Goal: Transaction & Acquisition: Book appointment/travel/reservation

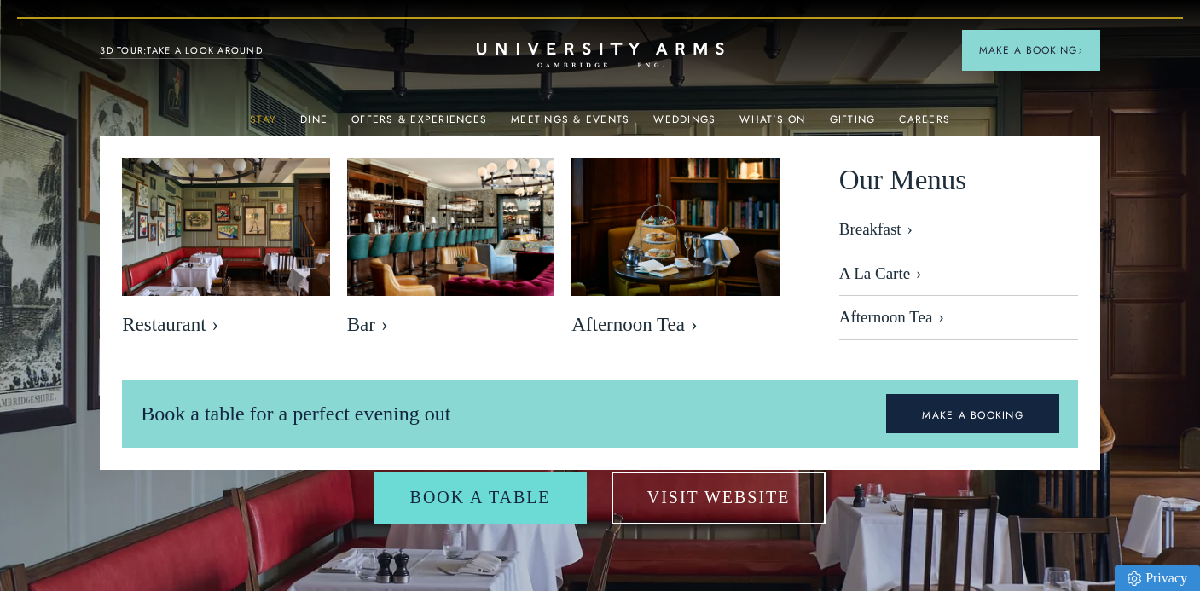
click at [270, 115] on link "Stay" at bounding box center [263, 124] width 26 height 22
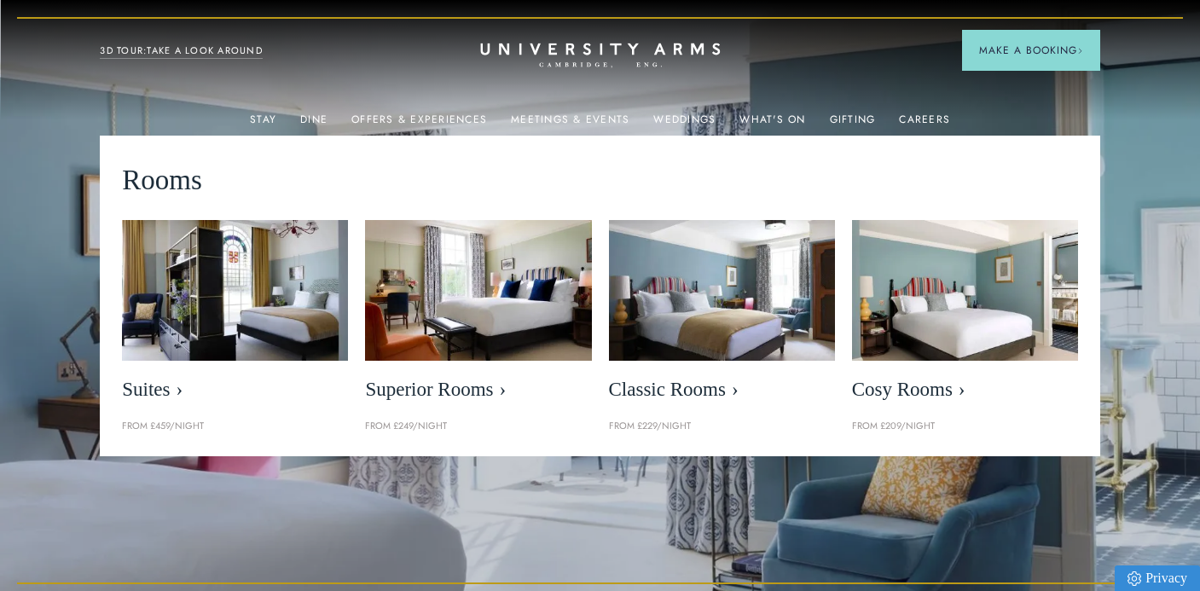
click at [612, 55] on icon "CAMBRIDGE’S LEADING LUXURY HOTEL SINCE [DATE]" at bounding box center [600, 56] width 240 height 26
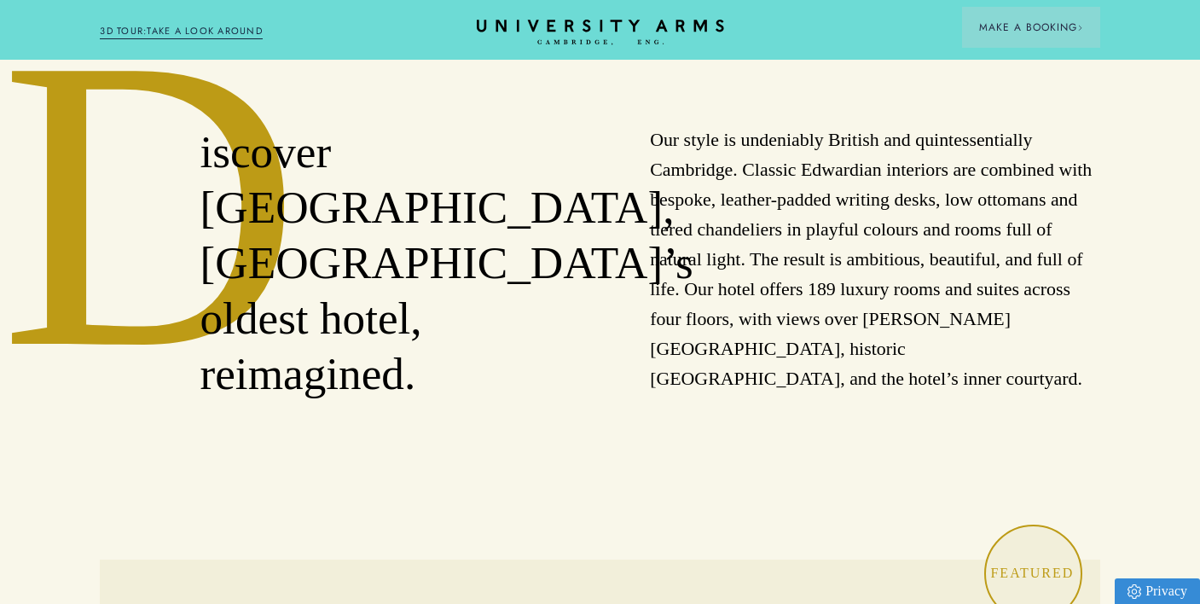
scroll to position [853, 0]
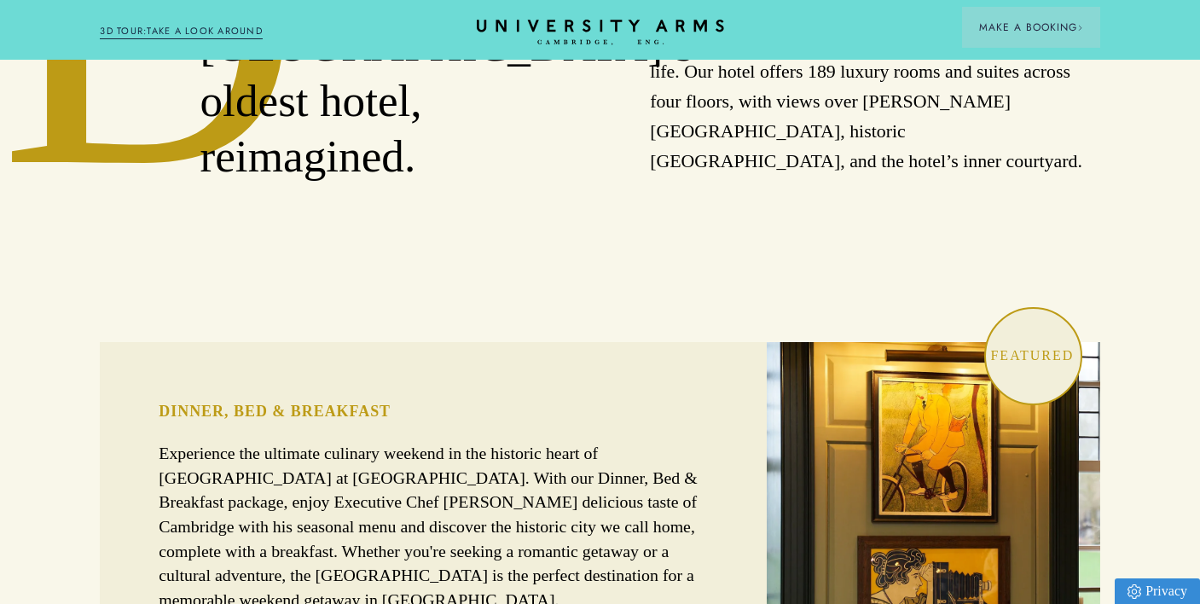
click at [713, 508] on div "Dinner, Bed & Breakfast Experience the ultimate culinary weekend in the histori…" at bounding box center [433, 538] width 667 height 392
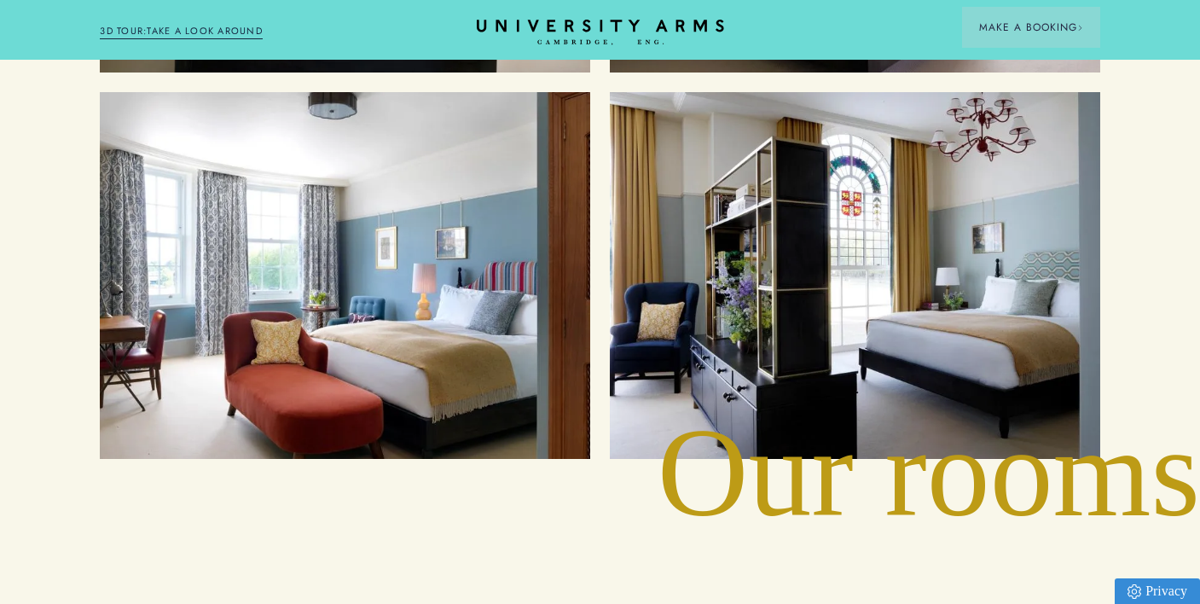
scroll to position [2132, 0]
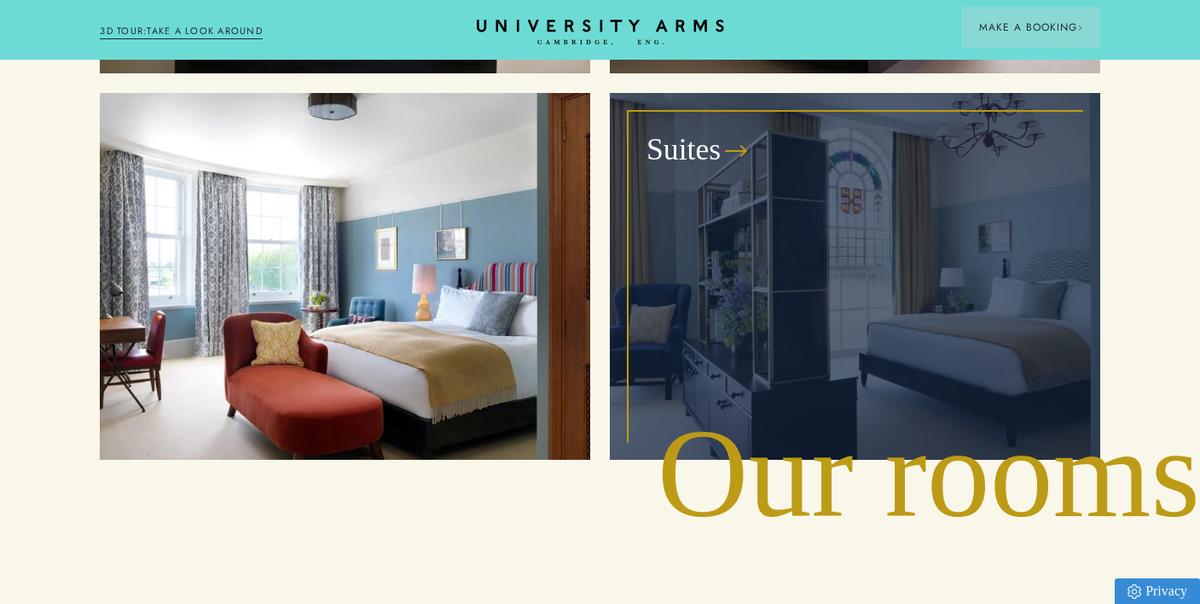
click at [863, 240] on div "Suites" at bounding box center [854, 277] width 451 height 328
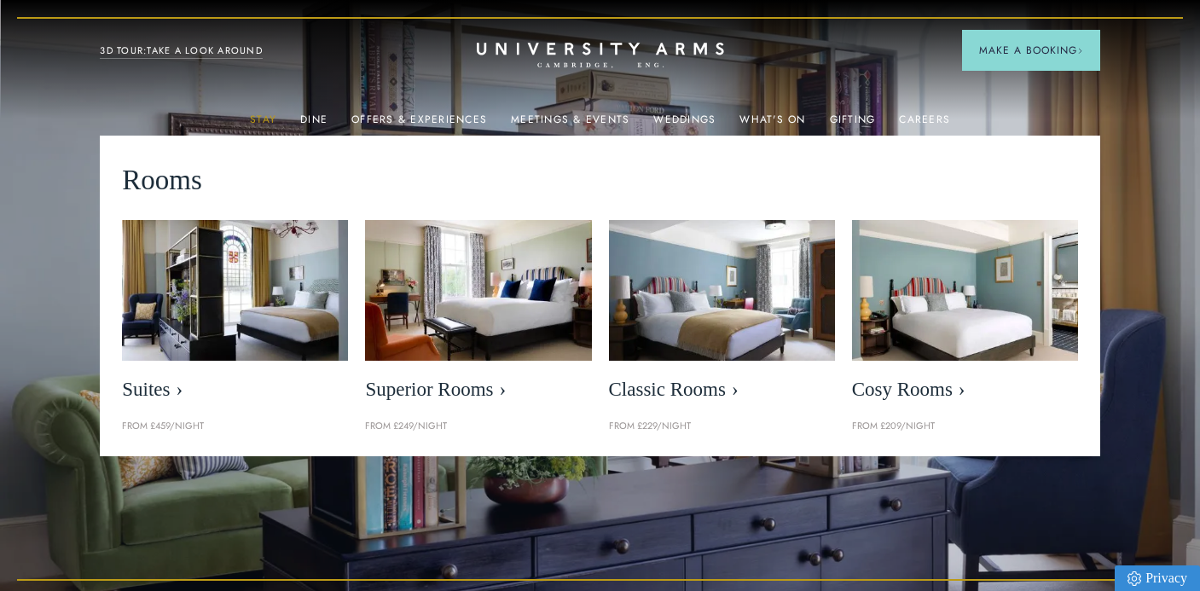
click at [256, 124] on link "Stay" at bounding box center [263, 124] width 26 height 22
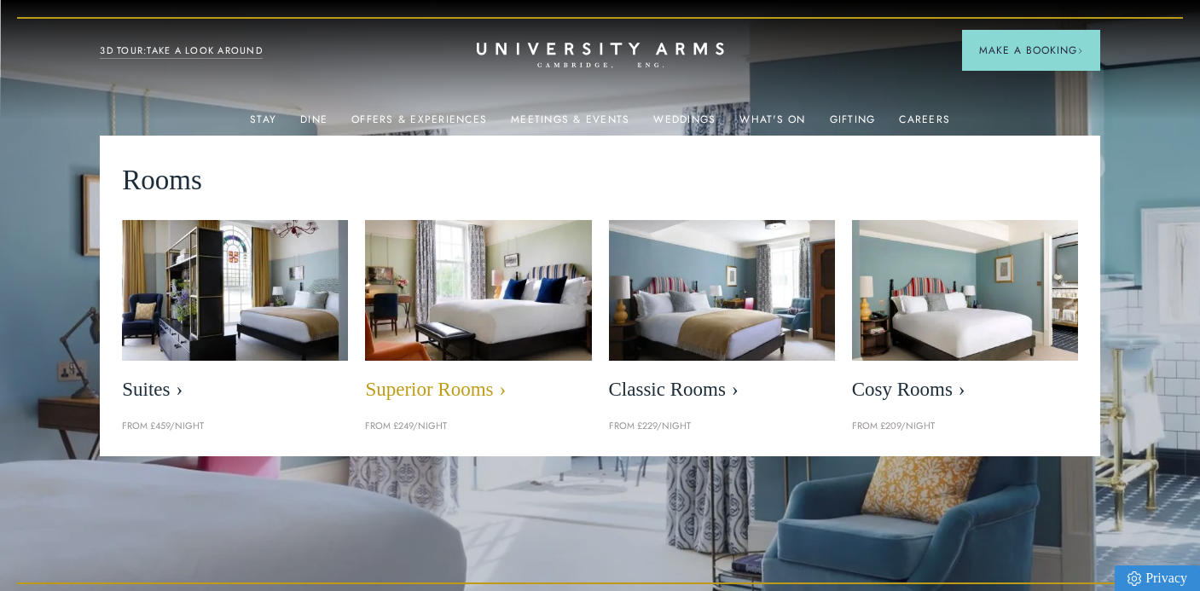
click at [490, 315] on img at bounding box center [478, 290] width 260 height 163
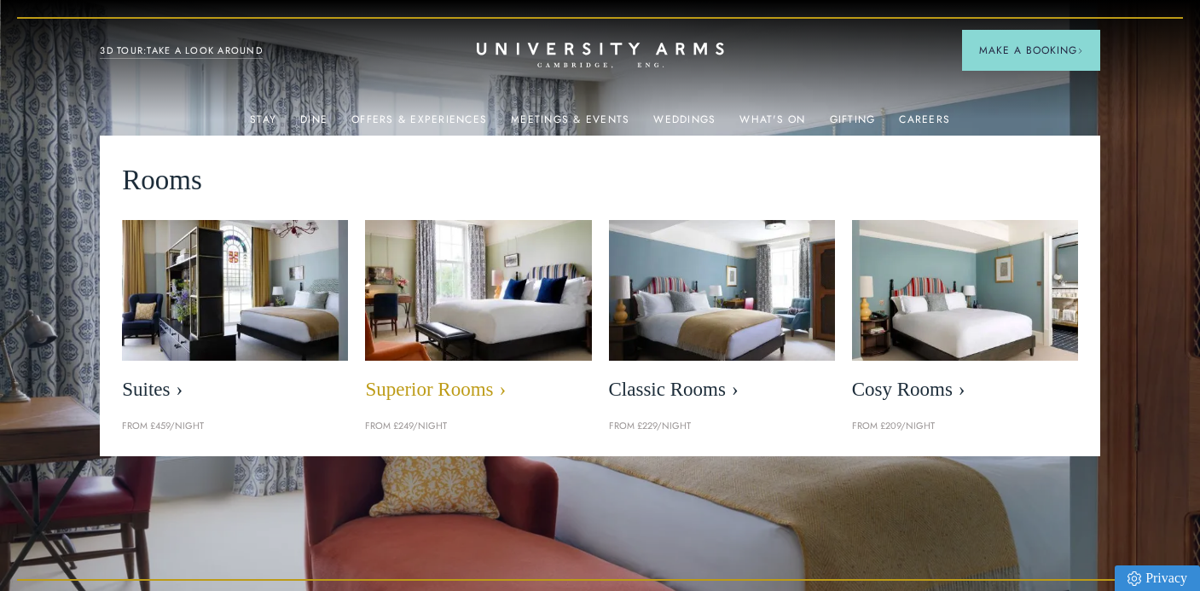
click at [490, 314] on img at bounding box center [478, 290] width 260 height 163
click at [485, 313] on img at bounding box center [478, 290] width 260 height 163
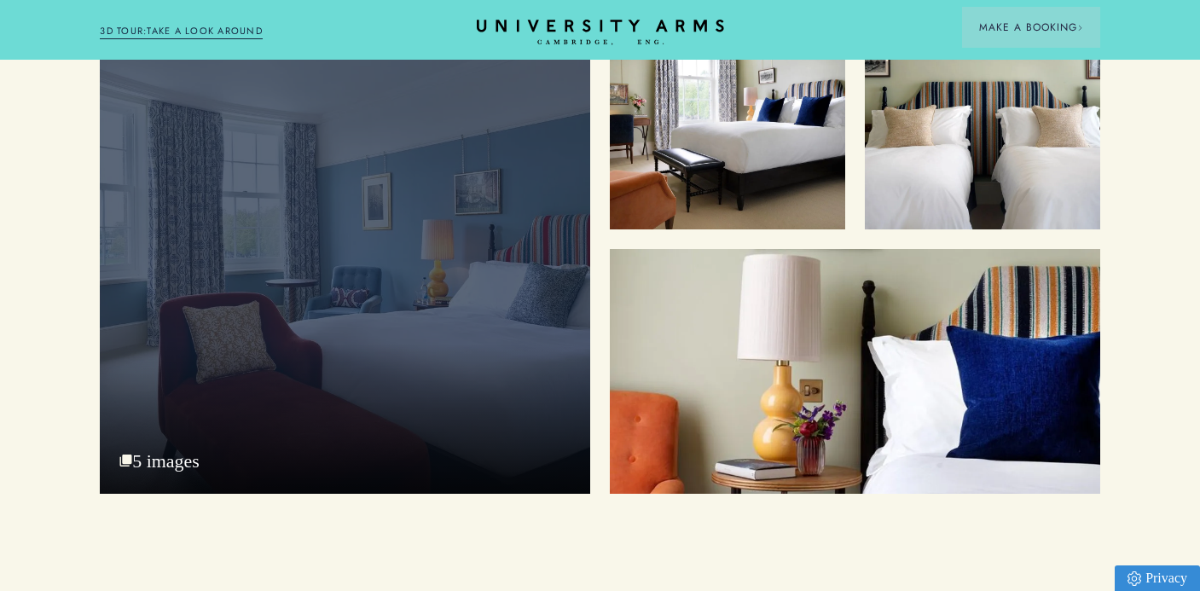
scroll to position [2218, 0]
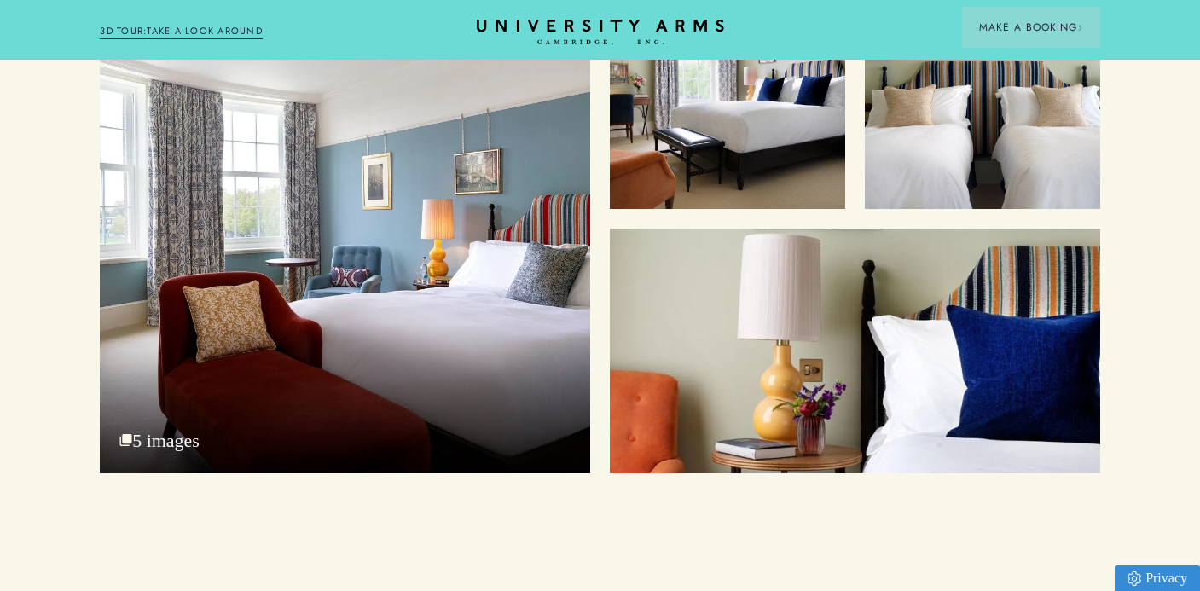
click at [345, 239] on div "Superior King with Park View" at bounding box center [345, 224] width 490 height 500
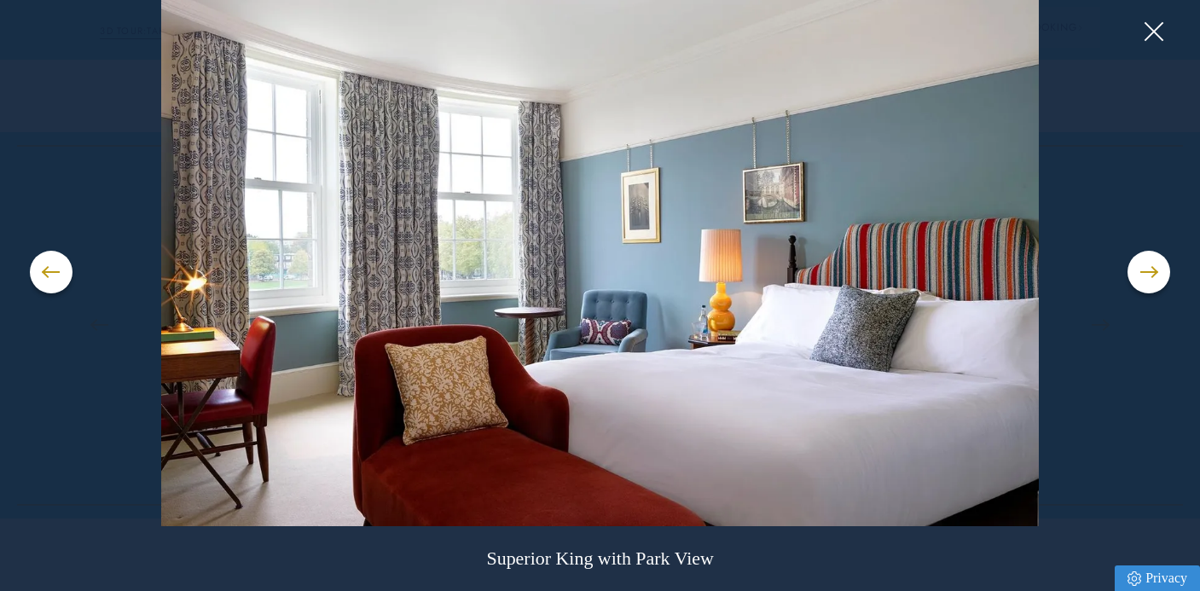
scroll to position [3071, 0]
click at [1156, 263] on button at bounding box center [1149, 272] width 43 height 43
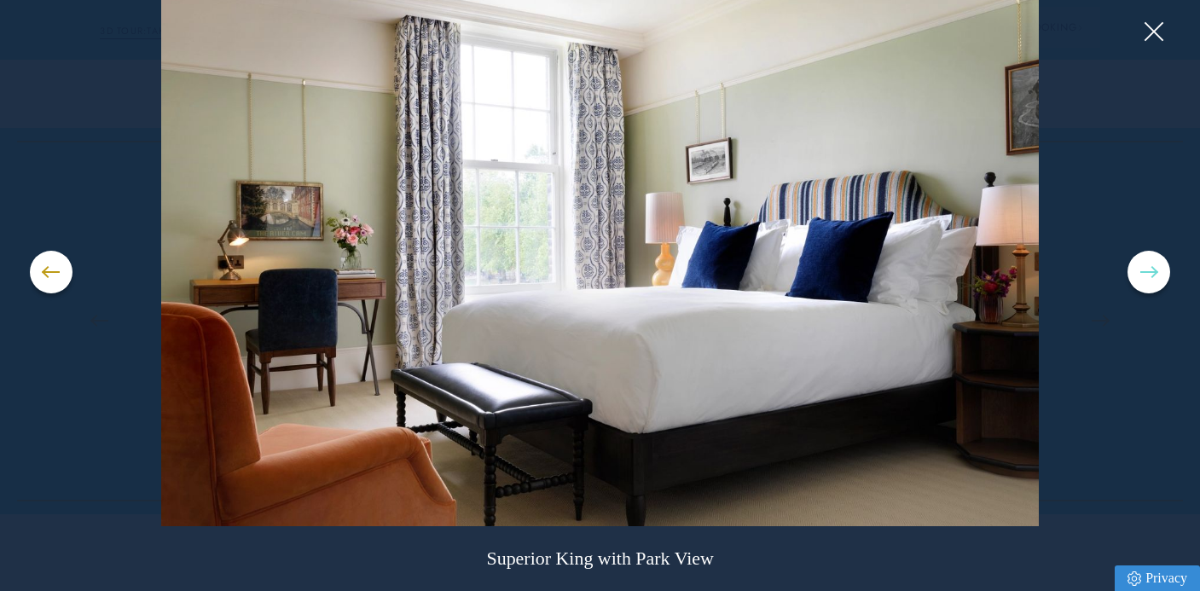
click at [1156, 263] on button at bounding box center [1149, 272] width 43 height 43
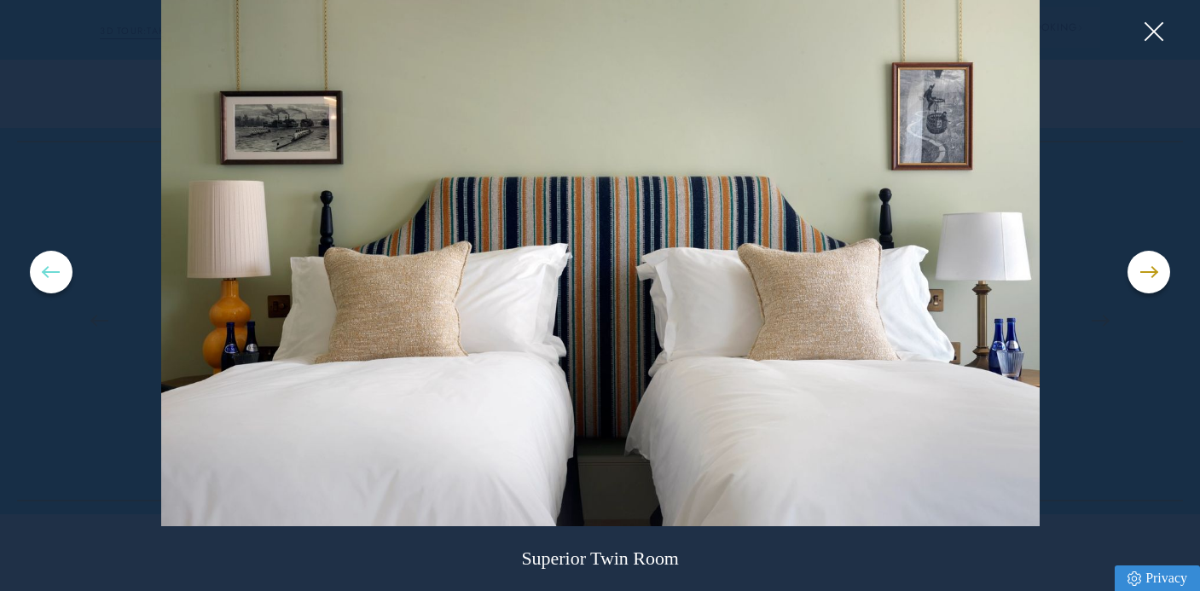
click at [66, 263] on button at bounding box center [51, 272] width 43 height 43
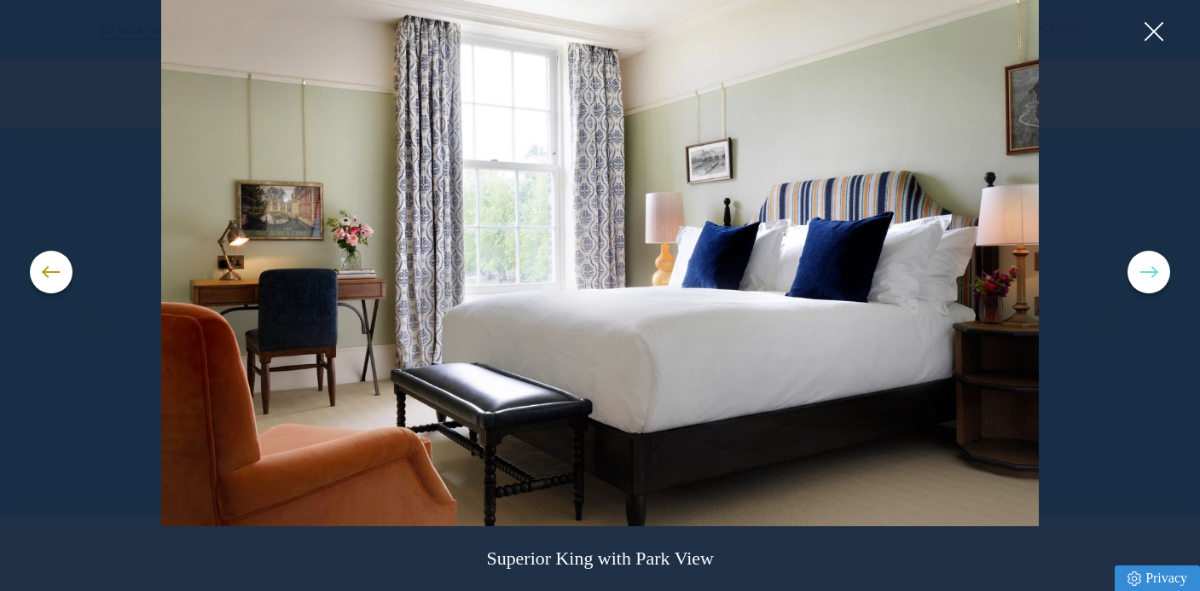
click at [1155, 260] on button at bounding box center [1149, 272] width 43 height 43
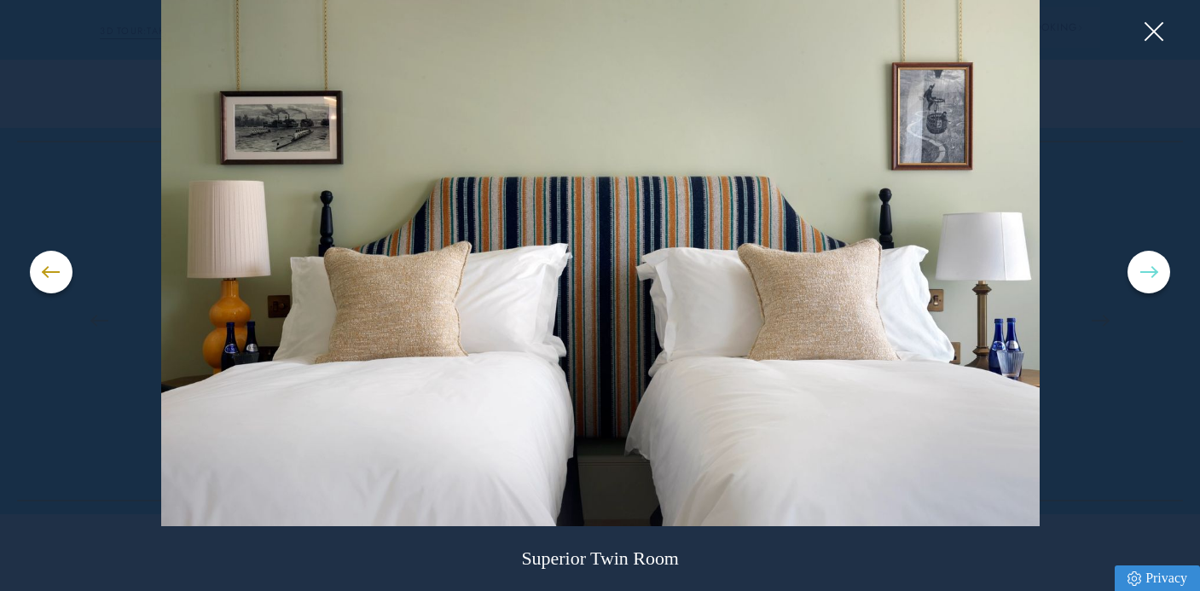
click at [1153, 260] on button at bounding box center [1149, 272] width 43 height 43
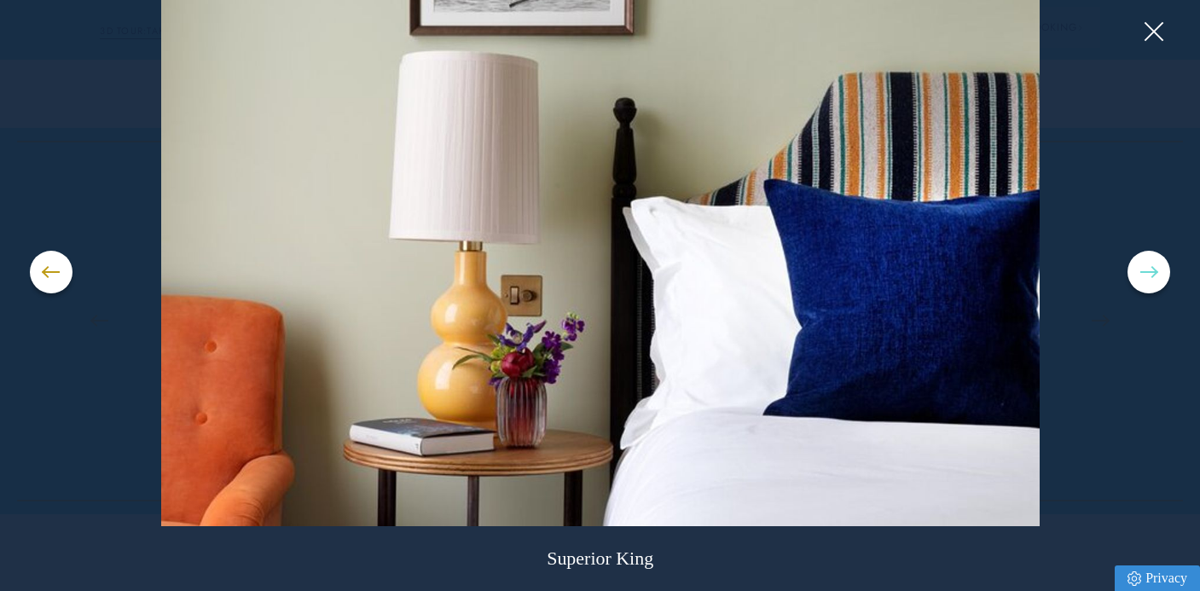
click at [1151, 261] on button at bounding box center [1149, 272] width 43 height 43
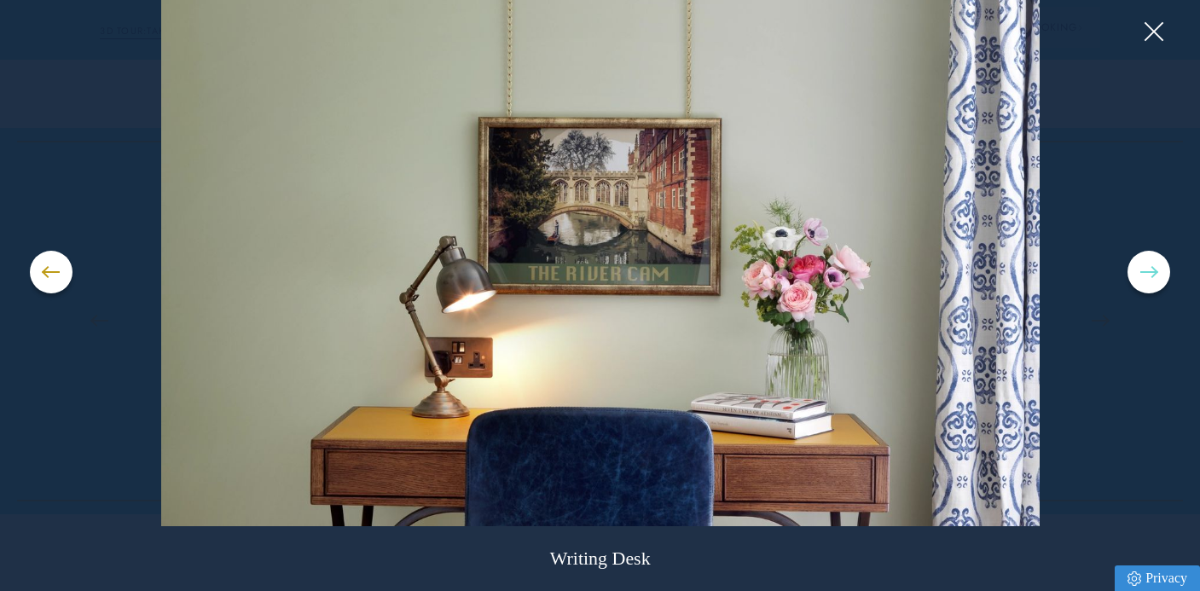
click at [1151, 261] on button at bounding box center [1149, 272] width 43 height 43
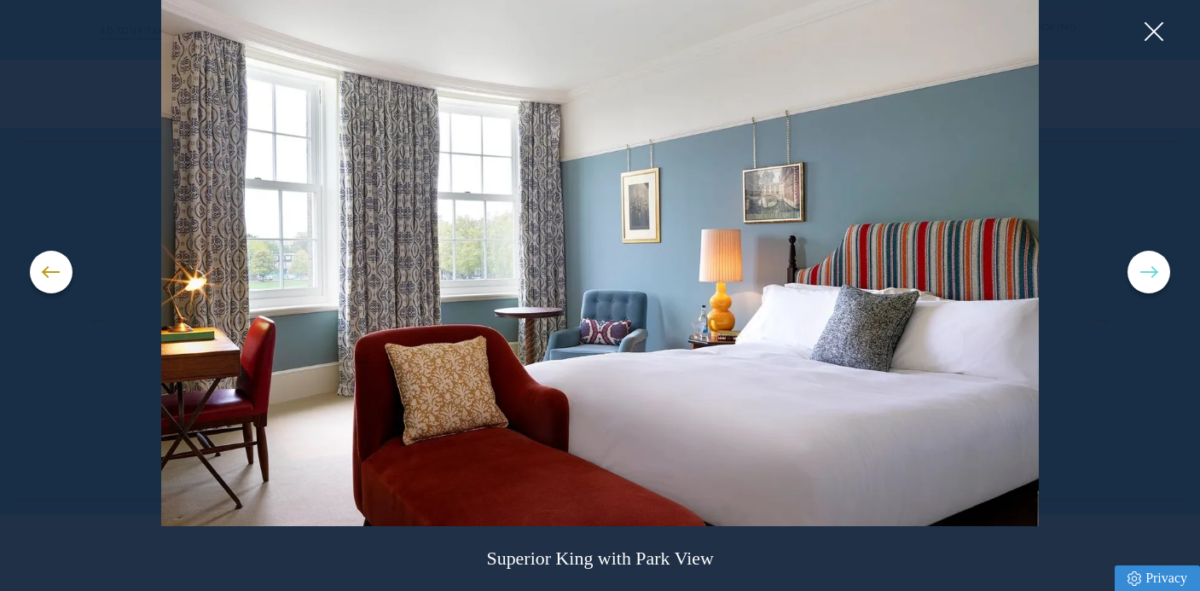
click at [1151, 261] on button at bounding box center [1149, 272] width 43 height 43
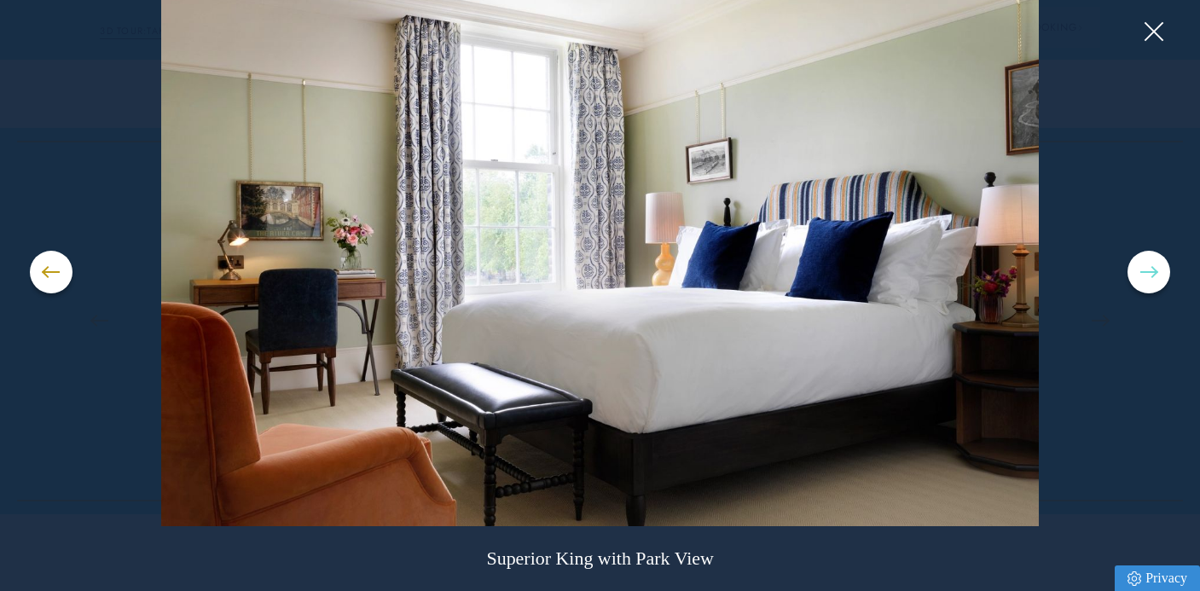
click at [1151, 262] on button at bounding box center [1149, 272] width 43 height 43
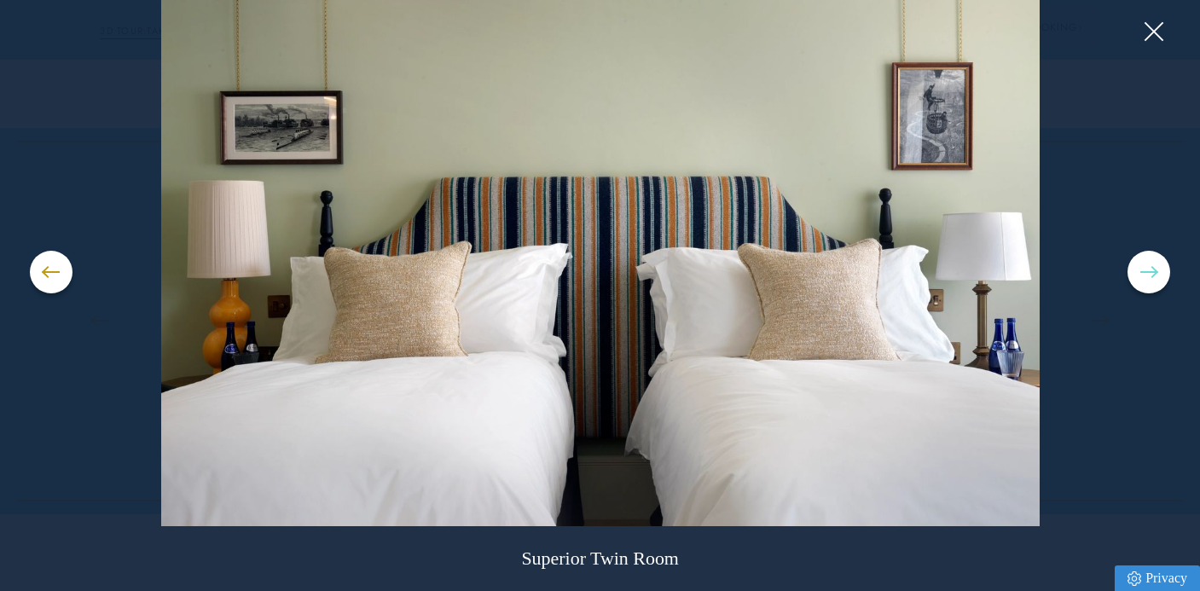
click at [1151, 262] on button at bounding box center [1149, 272] width 43 height 43
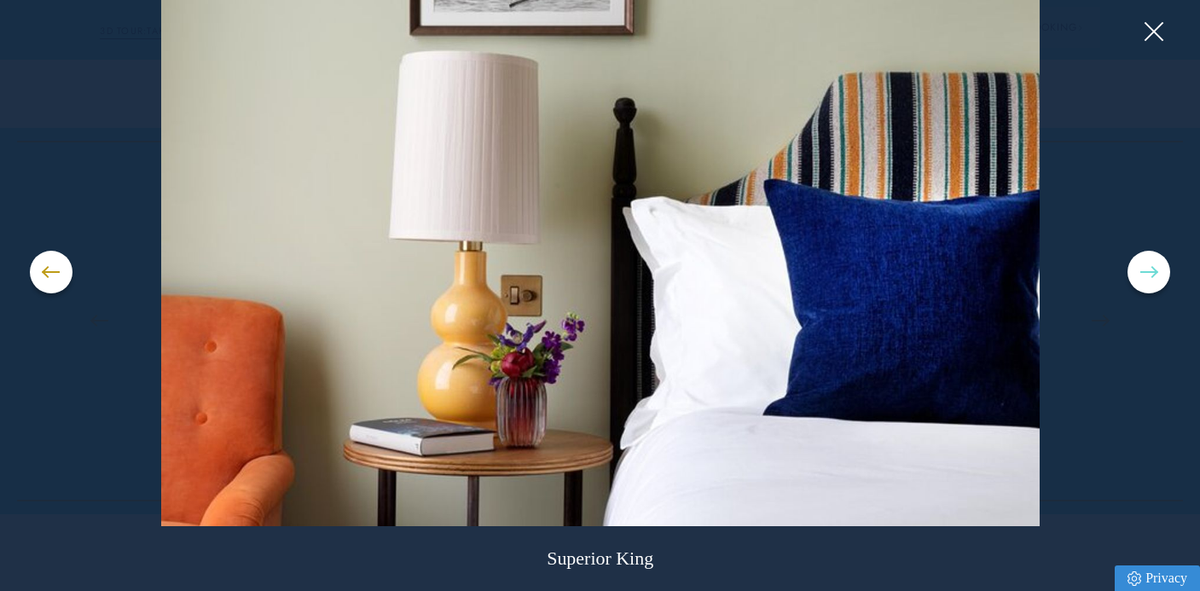
click at [1151, 262] on button at bounding box center [1149, 272] width 43 height 43
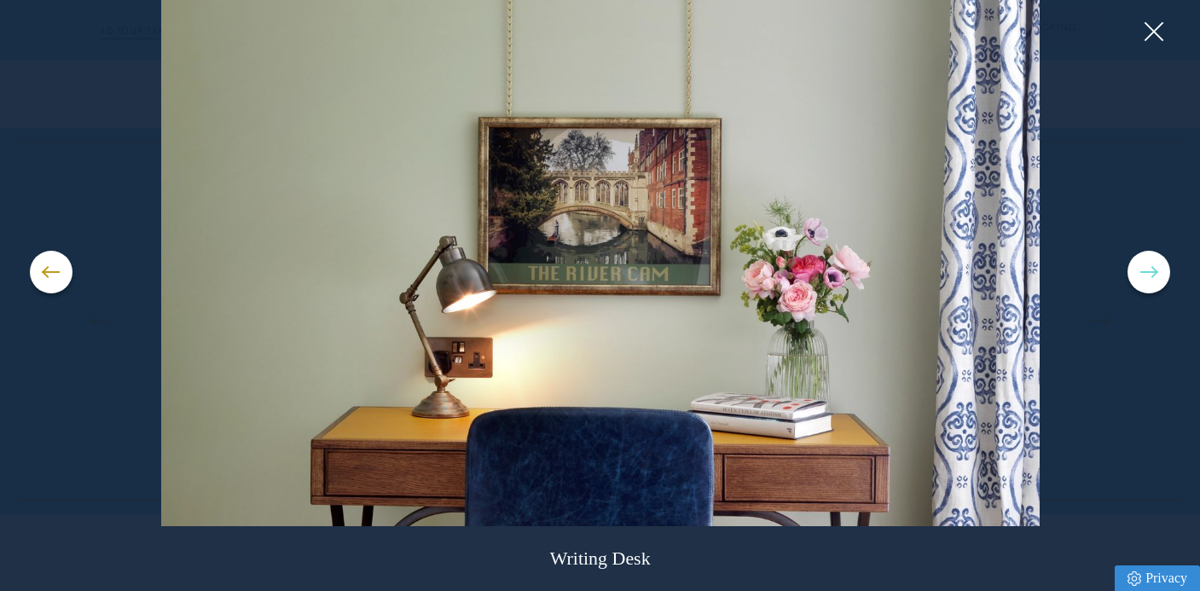
click at [1151, 262] on button at bounding box center [1149, 272] width 43 height 43
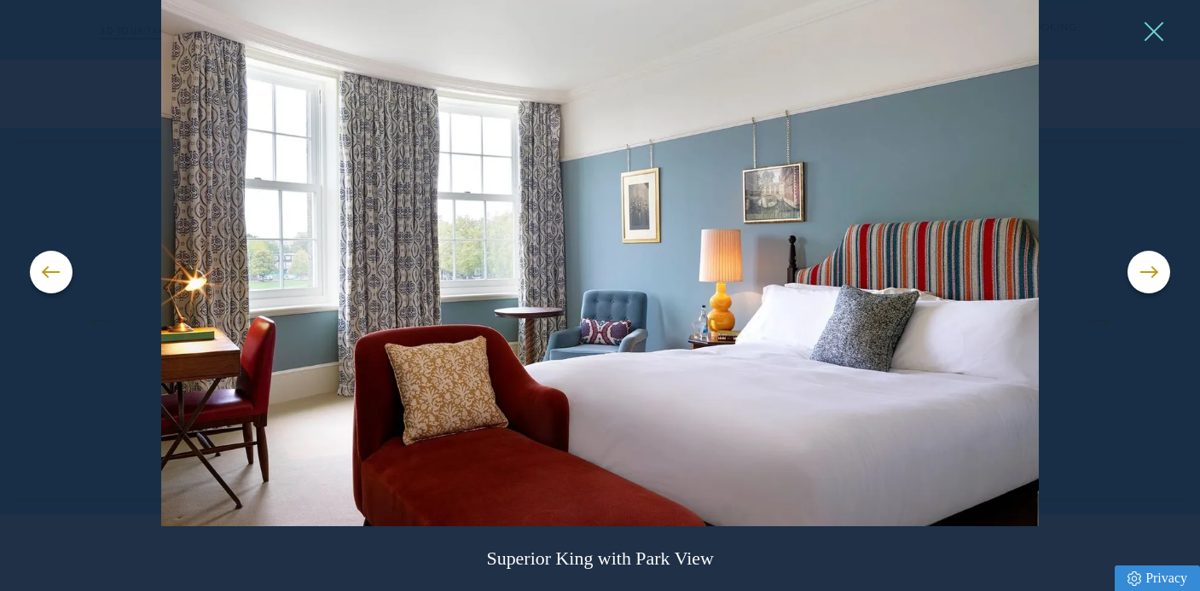
click at [1141, 25] on button at bounding box center [1153, 32] width 26 height 26
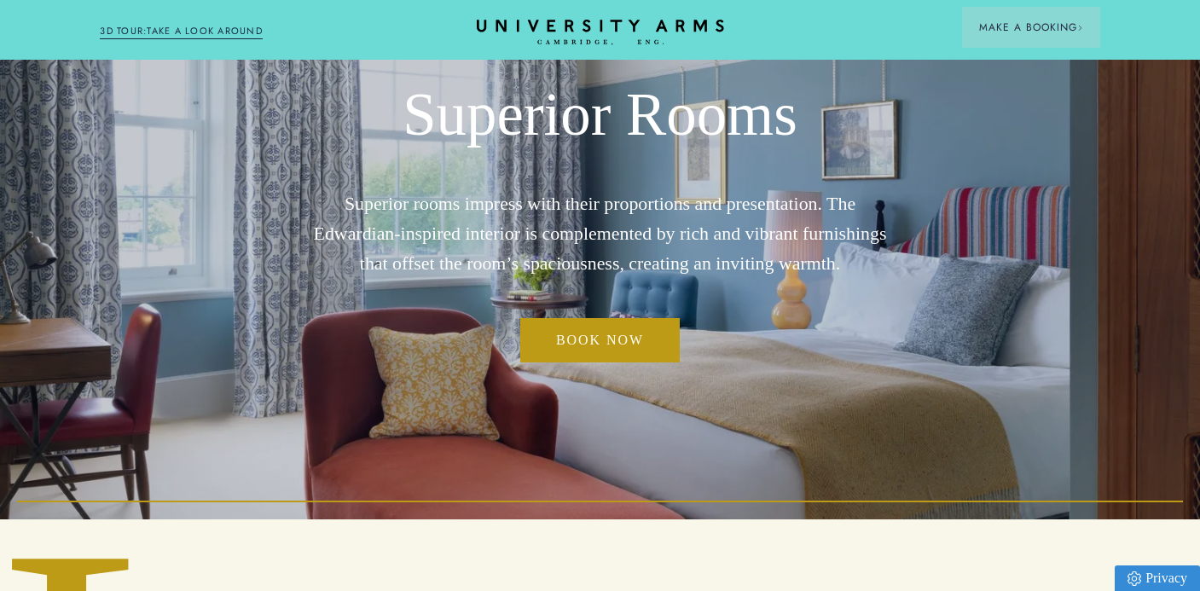
scroll to position [171, 0]
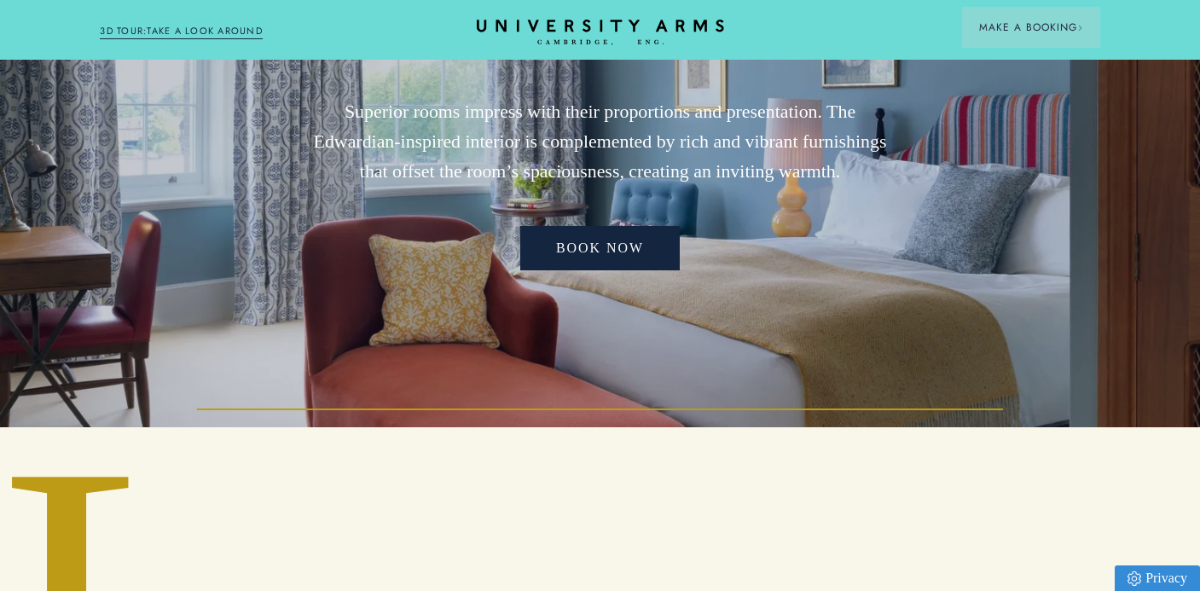
click at [601, 252] on link "Book now" at bounding box center [599, 248] width 159 height 44
